Goal: Task Accomplishment & Management: Complete application form

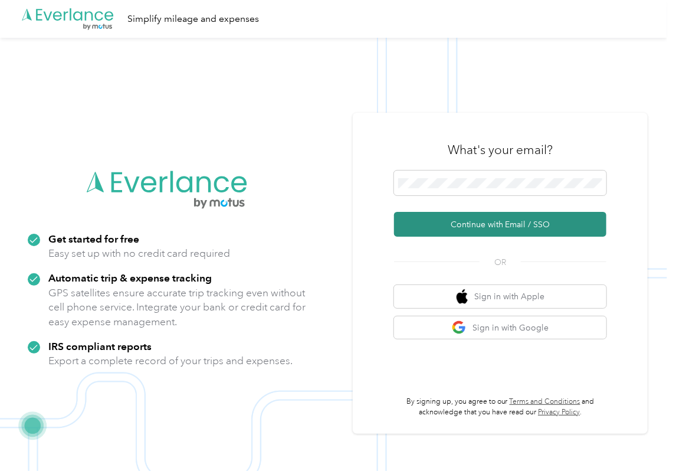
click at [400, 225] on button "Continue with Email / SSO" at bounding box center [500, 224] width 212 height 25
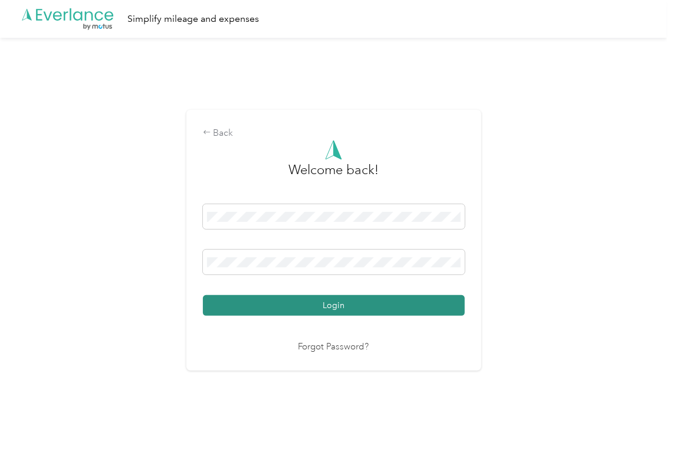
click at [275, 300] on button "Login" at bounding box center [334, 305] width 262 height 21
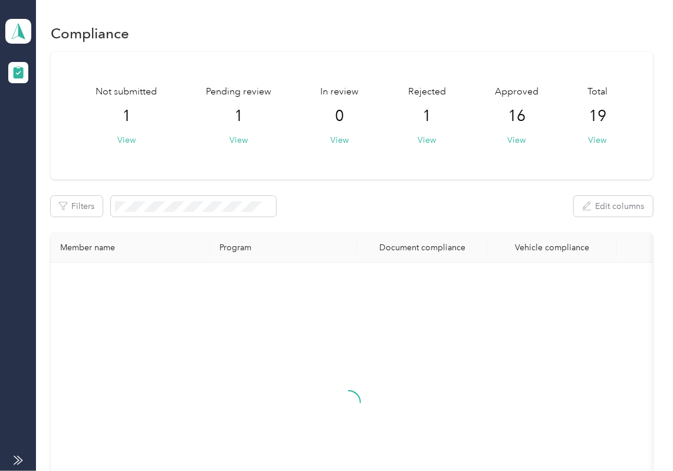
click at [463, 222] on div "Not submitted 1 View Pending review 1 View In review 0 View Rejected 1 View App…" at bounding box center [352, 308] width 602 height 512
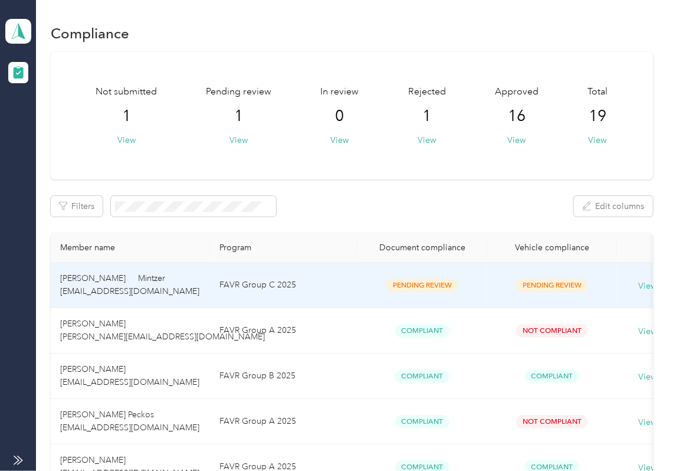
click at [310, 286] on td "FAVR Group C 2025" at bounding box center [284, 285] width 148 height 45
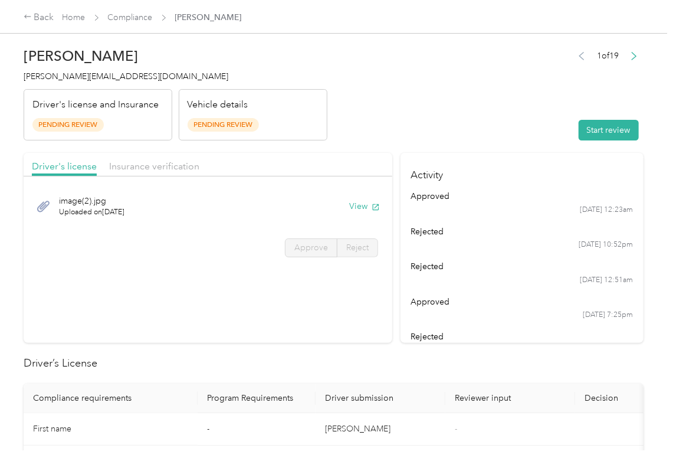
drag, startPoint x: 341, startPoint y: 322, endPoint x: 350, endPoint y: 313, distance: 12.9
click at [343, 322] on section "Driver's license Insurance verification image(2).jpg Uploaded on [DATE] View Ap…" at bounding box center [208, 248] width 369 height 190
click at [367, 204] on button "View" at bounding box center [364, 206] width 31 height 12
click at [135, 159] on div "Insurance verification" at bounding box center [154, 166] width 90 height 15
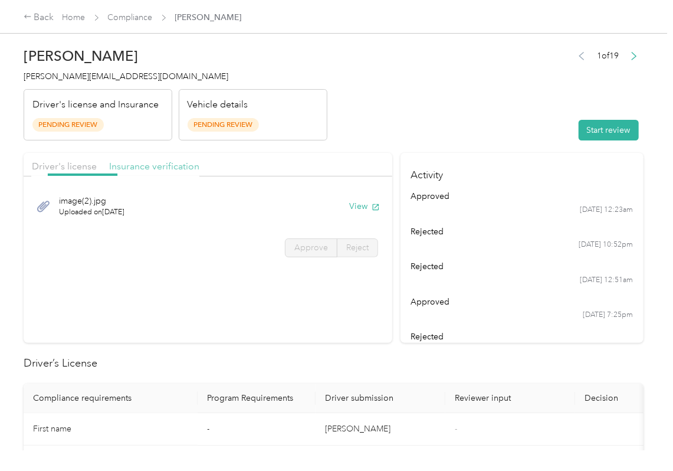
click at [139, 166] on span "Insurance verification" at bounding box center [154, 165] width 90 height 11
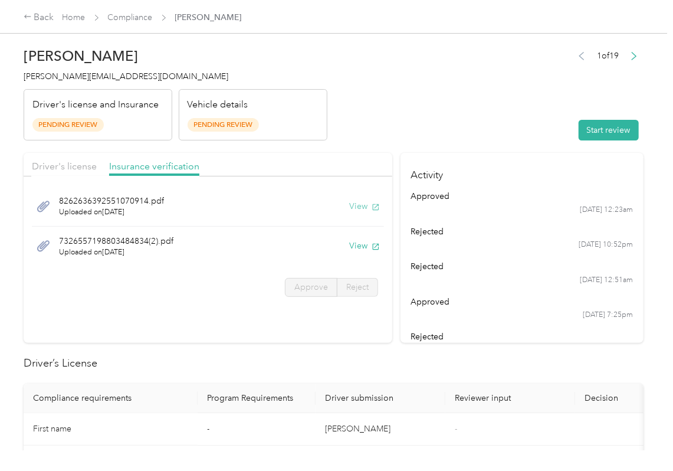
click at [353, 205] on button "View" at bounding box center [364, 206] width 31 height 12
click at [357, 245] on button "View" at bounding box center [364, 246] width 31 height 12
click at [473, 159] on h4 "Activity" at bounding box center [522, 171] width 243 height 37
click at [611, 128] on button "Start review" at bounding box center [609, 130] width 60 height 21
click at [61, 158] on div "Driver's license Insurance verification" at bounding box center [208, 165] width 369 height 24
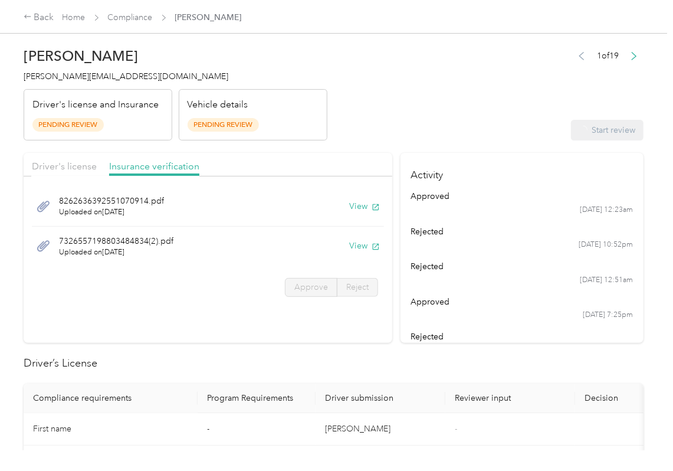
click at [61, 159] on div "Driver's license" at bounding box center [64, 166] width 65 height 15
click at [64, 166] on span "Driver's license" at bounding box center [64, 165] width 65 height 11
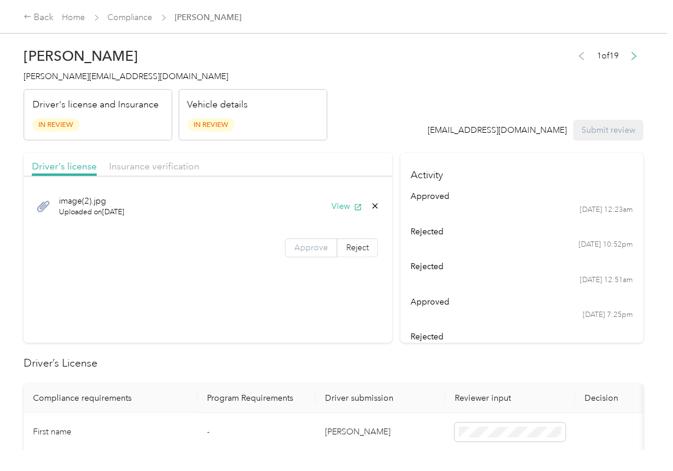
click at [326, 242] on label "Approve" at bounding box center [311, 247] width 53 height 19
drag, startPoint x: 312, startPoint y: 255, endPoint x: 303, endPoint y: 255, distance: 8.9
click at [310, 255] on label "Approve" at bounding box center [311, 247] width 53 height 19
click at [135, 168] on span "Insurance verification" at bounding box center [154, 165] width 90 height 11
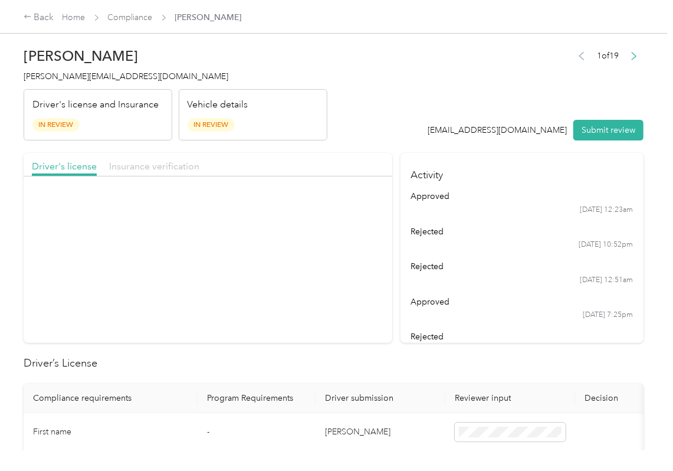
click at [155, 168] on span "Insurance verification" at bounding box center [154, 165] width 90 height 11
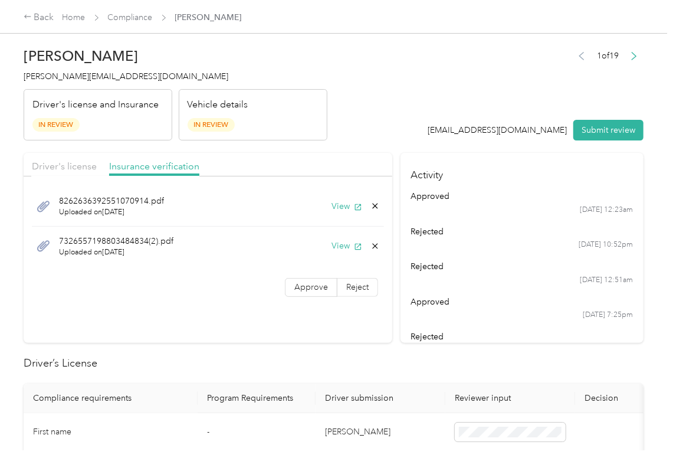
click at [307, 295] on label "Approve" at bounding box center [311, 287] width 53 height 19
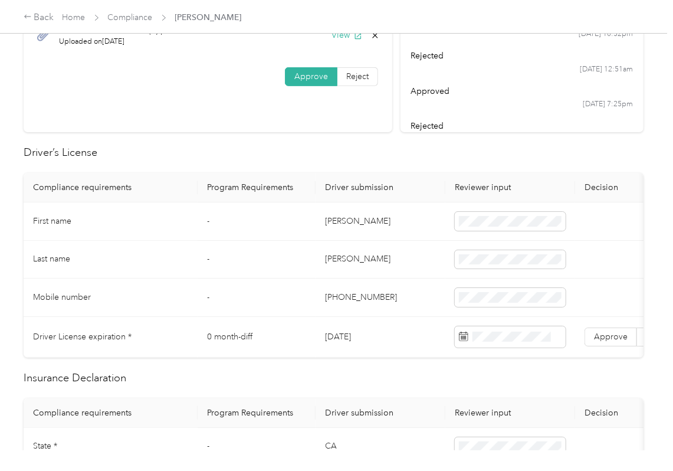
scroll to position [236, 0]
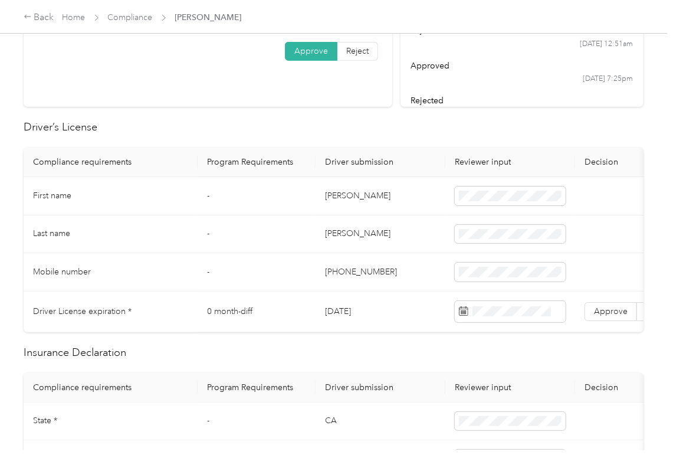
click at [343, 317] on td "[DATE]" at bounding box center [381, 311] width 130 height 41
copy td "[DATE]"
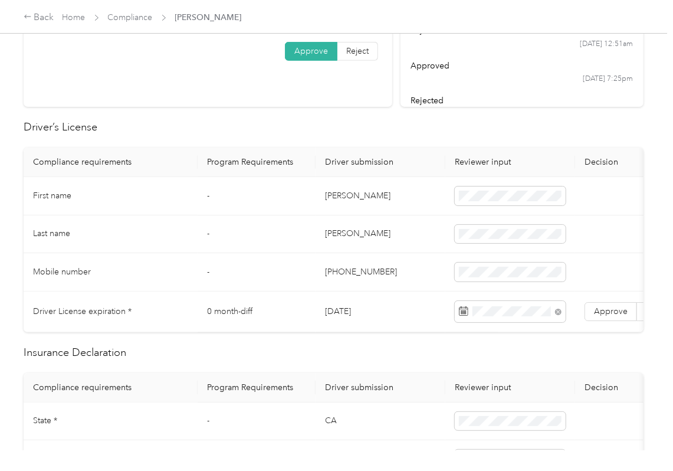
click at [425, 211] on td "[PERSON_NAME]" at bounding box center [381, 196] width 130 height 38
click at [605, 310] on span "Approve" at bounding box center [611, 311] width 34 height 10
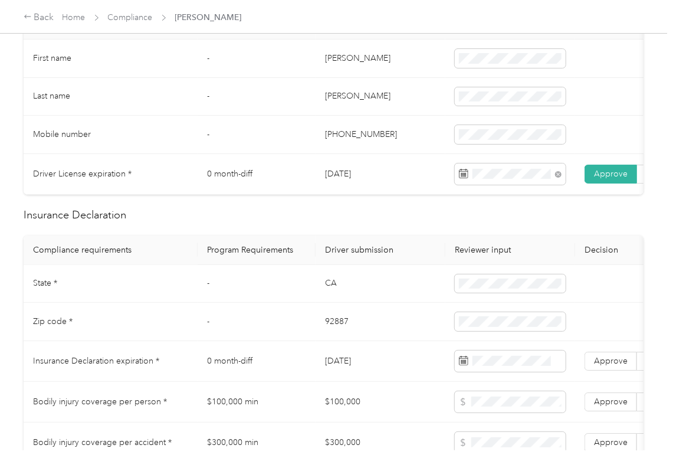
scroll to position [472, 0]
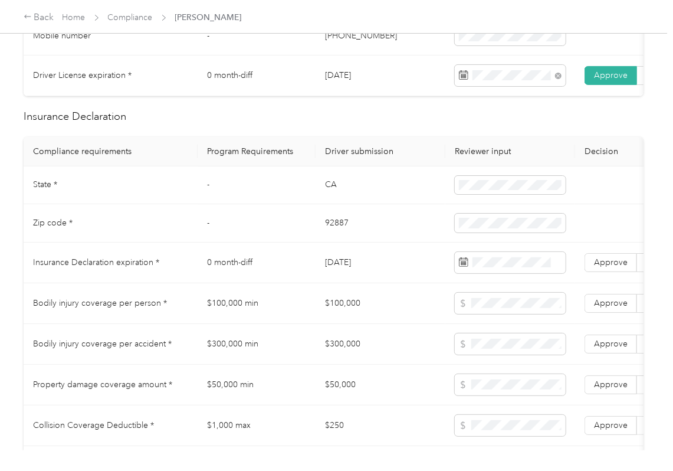
click at [322, 201] on td "CA" at bounding box center [381, 185] width 130 height 38
copy td "CA"
click at [343, 234] on td "92887" at bounding box center [381, 223] width 130 height 38
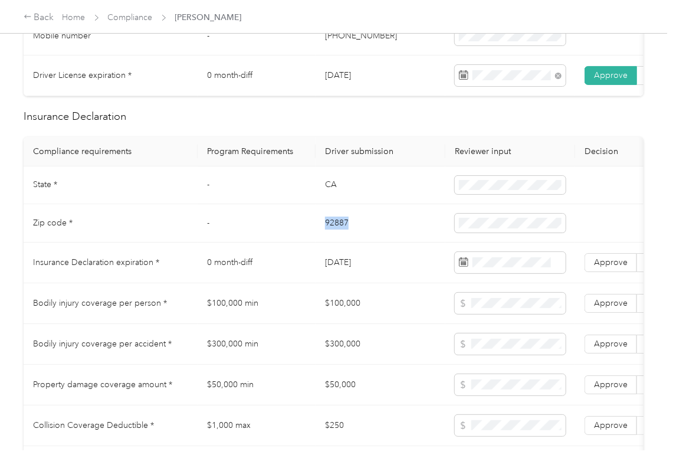
click at [343, 234] on td "92887" at bounding box center [381, 223] width 130 height 38
copy td "92887"
click at [263, 338] on td "$300,000 min" at bounding box center [257, 344] width 118 height 41
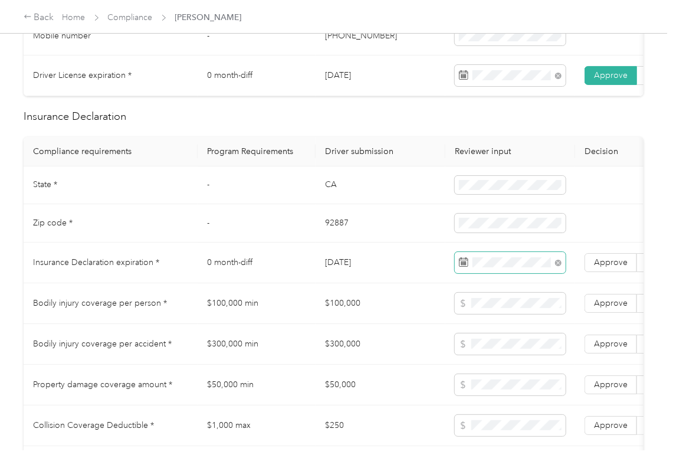
click at [442, 243] on td "92887" at bounding box center [381, 223] width 130 height 38
click at [614, 267] on span "Approve" at bounding box center [611, 262] width 34 height 10
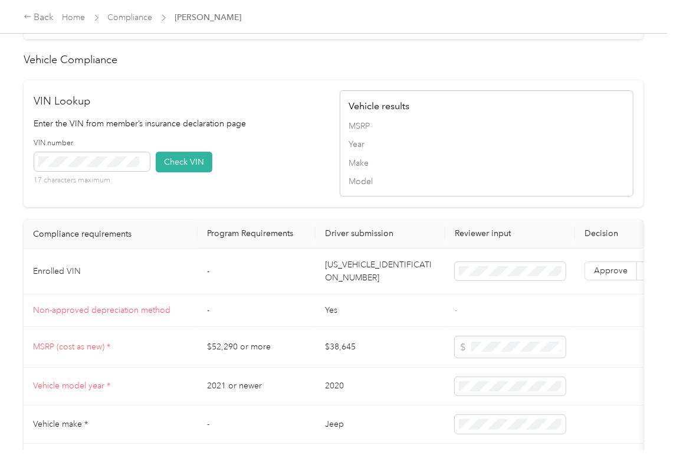
scroll to position [1023, 0]
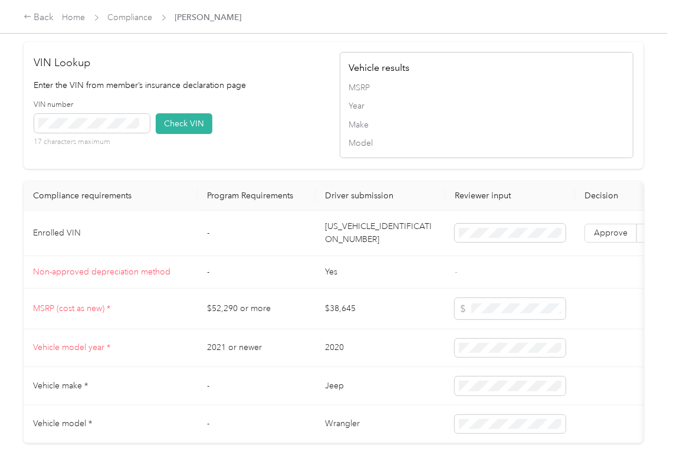
click at [355, 256] on td "[US_VEHICLE_IDENTIFICATION_NUMBER]" at bounding box center [381, 233] width 130 height 45
copy td "[US_VEHICLE_IDENTIFICATION_NUMBER]"
click at [287, 144] on div "VIN number 17 characters maximum Check VIN" at bounding box center [181, 128] width 294 height 56
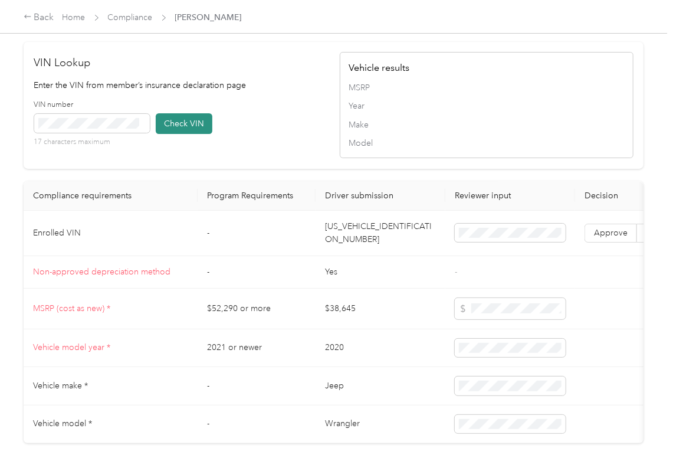
click at [171, 134] on button "Check VIN" at bounding box center [184, 123] width 57 height 21
click at [624, 238] on span "Approve" at bounding box center [611, 233] width 34 height 10
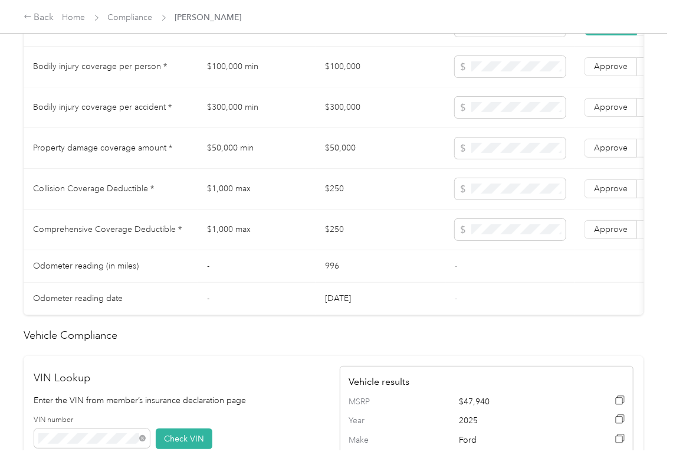
scroll to position [679, 0]
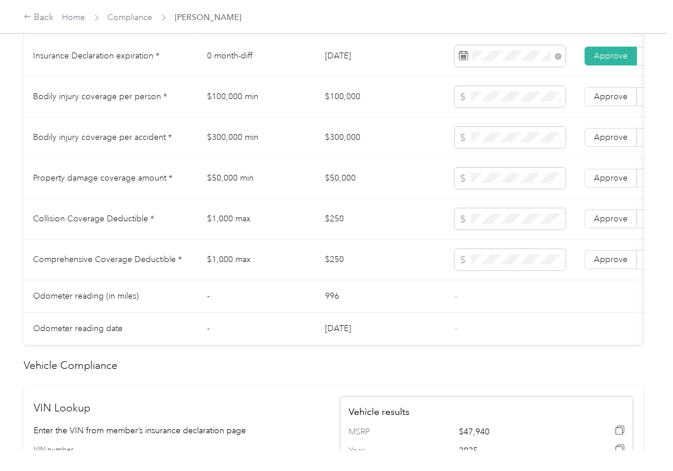
click at [336, 116] on td "$100,000" at bounding box center [381, 97] width 130 height 41
copy td "$100,000"
click at [341, 156] on td "$300,000" at bounding box center [381, 137] width 130 height 41
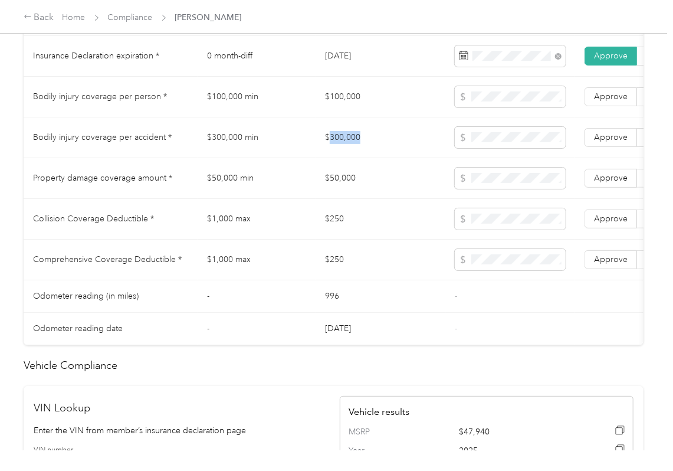
click at [341, 156] on td "$300,000" at bounding box center [381, 137] width 130 height 41
copy td "$300,000"
click at [509, 148] on span at bounding box center [510, 137] width 111 height 21
click at [515, 148] on span at bounding box center [510, 137] width 111 height 21
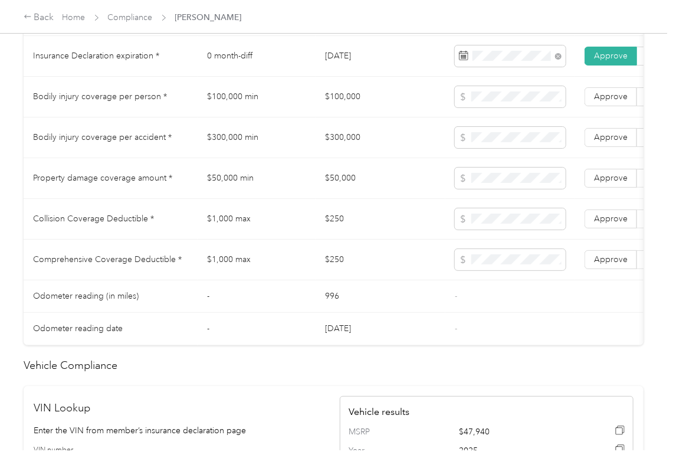
click at [369, 191] on td "$50,000" at bounding box center [381, 178] width 130 height 41
copy td "$50,000"
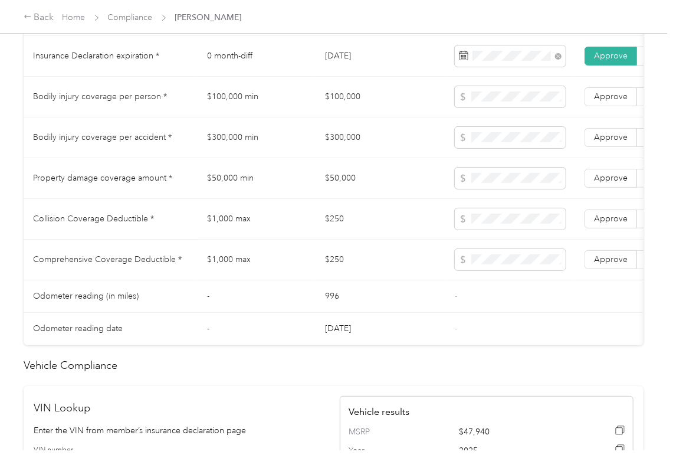
click at [342, 234] on td "$250" at bounding box center [381, 219] width 130 height 41
copy td "$250"
click at [619, 264] on span "Approve" at bounding box center [611, 259] width 34 height 10
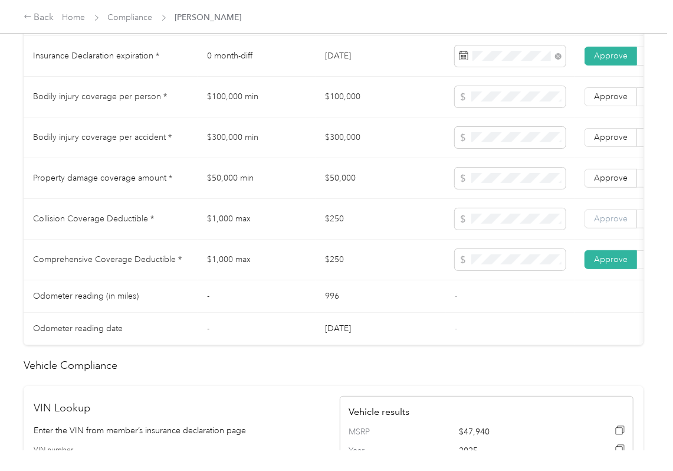
click at [620, 224] on span "Approve" at bounding box center [611, 219] width 34 height 10
click at [621, 183] on span "Approve" at bounding box center [611, 178] width 34 height 10
click at [624, 142] on span "Approve" at bounding box center [611, 137] width 34 height 10
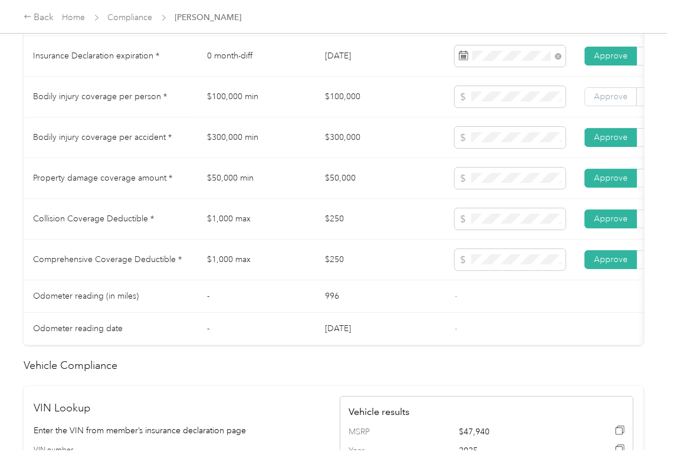
click at [619, 101] on span "Approve" at bounding box center [611, 96] width 34 height 10
click at [237, 117] on td "$100,000 min" at bounding box center [257, 97] width 118 height 41
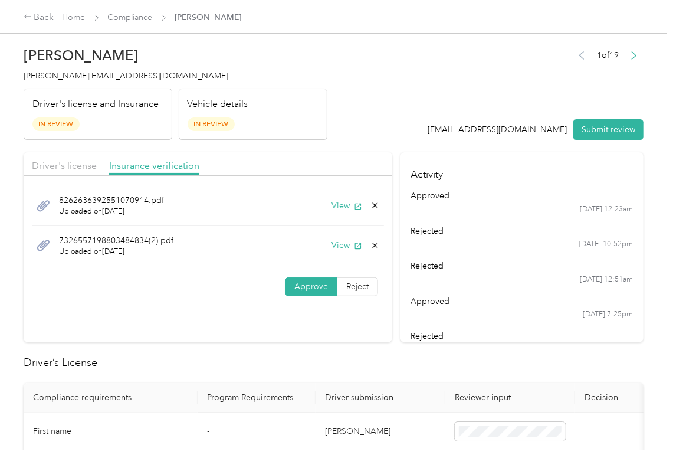
scroll to position [0, 0]
click at [372, 248] on icon at bounding box center [374, 245] width 5 height 5
click at [343, 254] on button "Yes" at bounding box center [341, 254] width 23 height 19
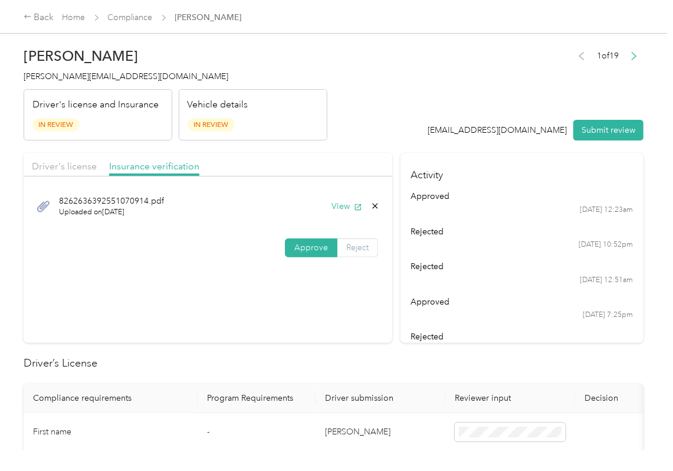
click at [350, 243] on span "Reject" at bounding box center [357, 248] width 22 height 10
click at [220, 332] on span "Incorrect insurance document upload" at bounding box center [216, 320] width 71 height 22
click at [614, 127] on button "Submit review" at bounding box center [609, 130] width 70 height 21
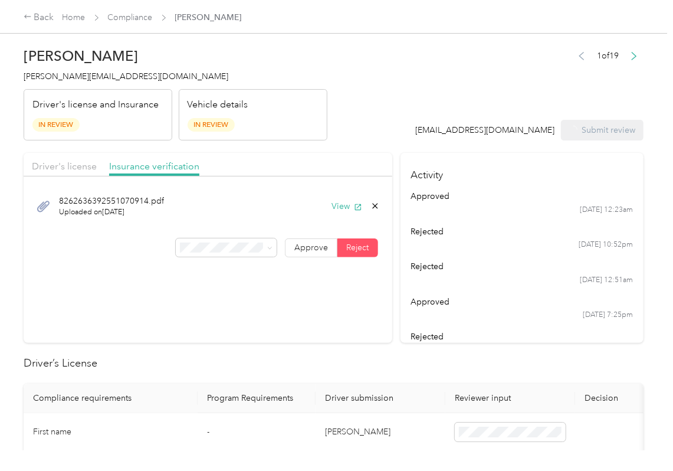
click at [92, 73] on span "[PERSON_NAME][EMAIL_ADDRESS][DOMAIN_NAME]" at bounding box center [126, 76] width 205 height 10
copy span "[PERSON_NAME][EMAIL_ADDRESS][DOMAIN_NAME]"
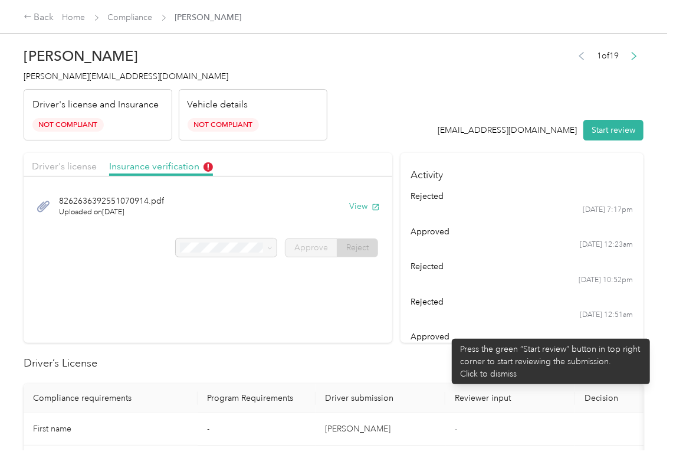
click at [446, 333] on div "approved" at bounding box center [522, 336] width 222 height 12
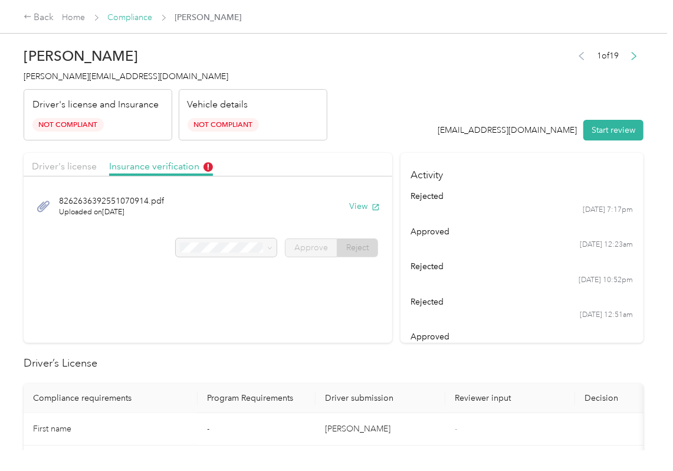
click at [130, 13] on link "Compliance" at bounding box center [130, 17] width 45 height 10
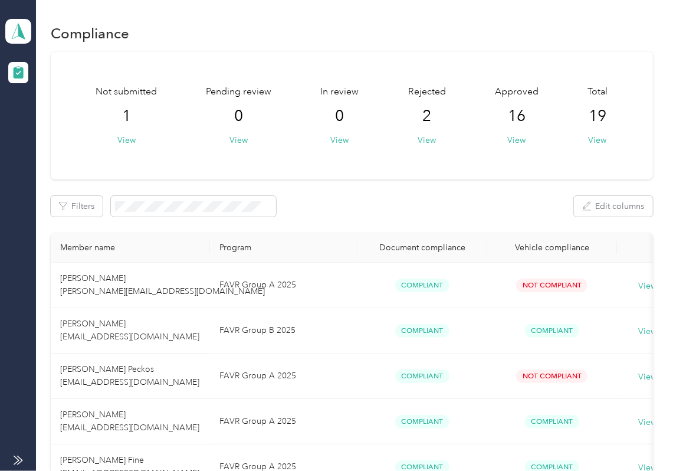
drag, startPoint x: 451, startPoint y: 190, endPoint x: 307, endPoint y: 140, distance: 152.3
click at [19, 34] on polygon at bounding box center [21, 30] width 6 height 15
click at [60, 120] on div "Log out" at bounding box center [130, 123] width 232 height 21
